Goal: Information Seeking & Learning: Find specific page/section

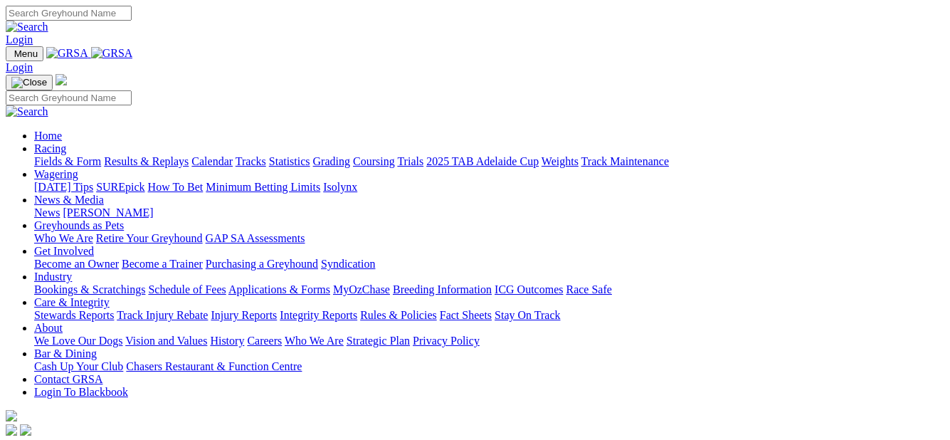
click at [56, 155] on link "Fields & Form" at bounding box center [67, 161] width 67 height 12
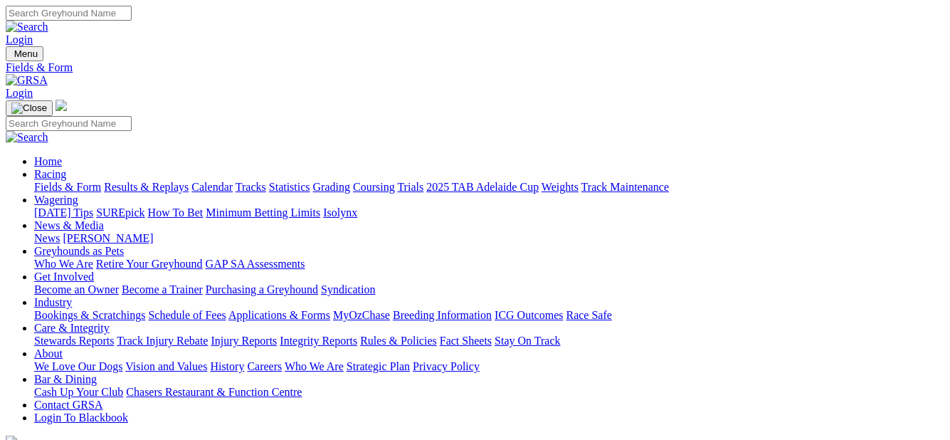
scroll to position [142, 0]
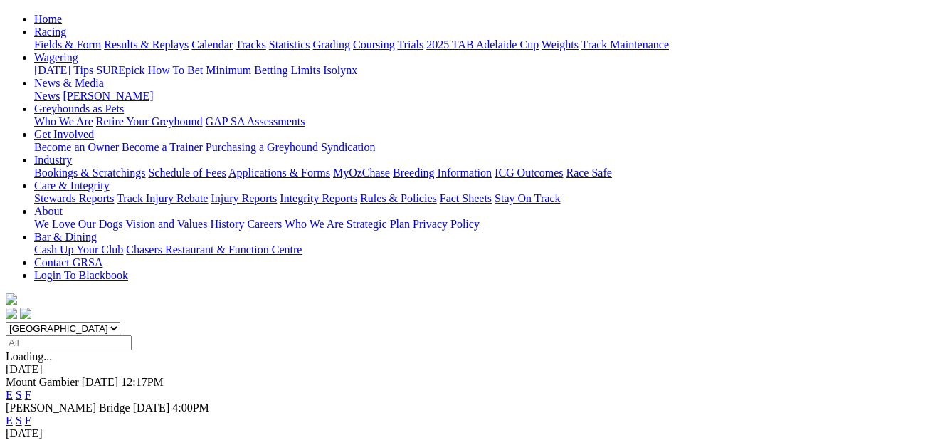
click at [31, 414] on link "F" at bounding box center [28, 420] width 6 height 12
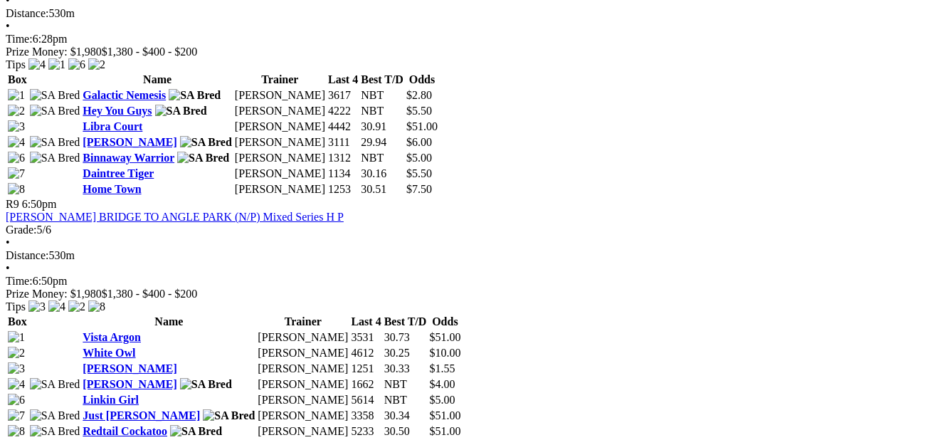
scroll to position [2561, 0]
